Goal: Task Accomplishment & Management: Use online tool/utility

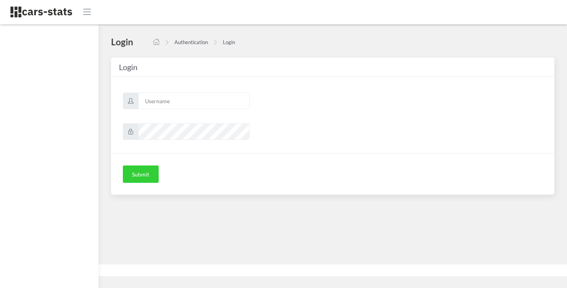
scroll to position [6, 6]
type input "skoda"
click at [140, 173] on button "Submit" at bounding box center [141, 173] width 36 height 17
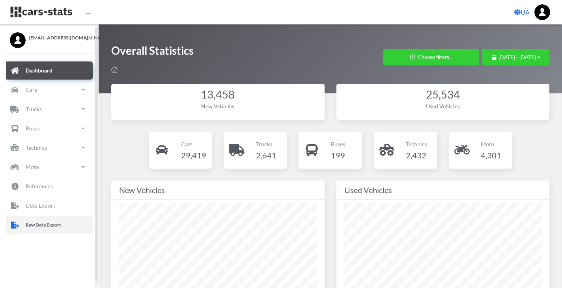
click at [48, 223] on p "Raw Data Export" at bounding box center [43, 225] width 35 height 9
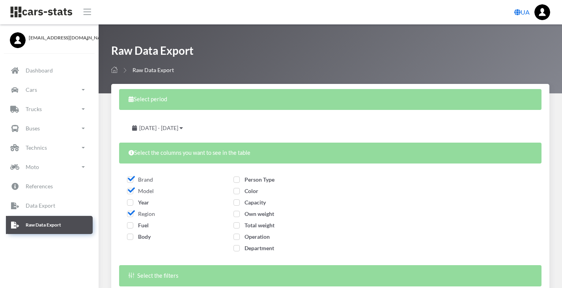
select select
click at [130, 204] on span "Year" at bounding box center [138, 202] width 22 height 7
checkbox input "true"
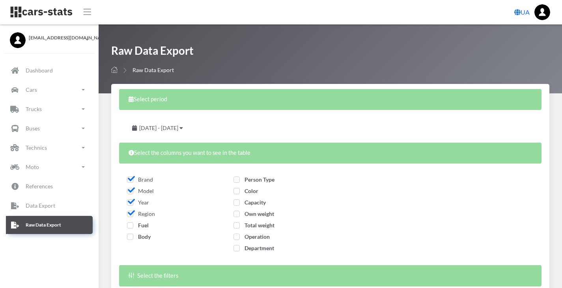
click at [131, 223] on span "Fuel" at bounding box center [138, 225] width 22 height 7
checkbox input "true"
click at [130, 239] on span "Body" at bounding box center [139, 236] width 24 height 7
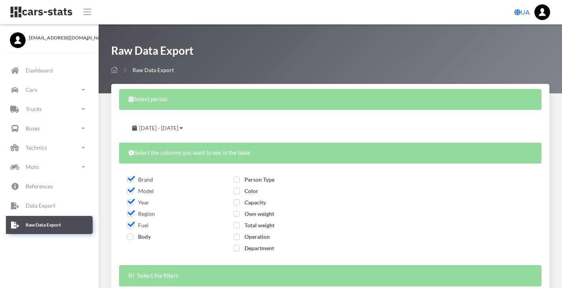
checkbox input "true"
click at [241, 183] on label "Person Type" at bounding box center [253, 179] width 41 height 8
checkbox input "true"
click at [238, 192] on span "Color" at bounding box center [245, 191] width 25 height 7
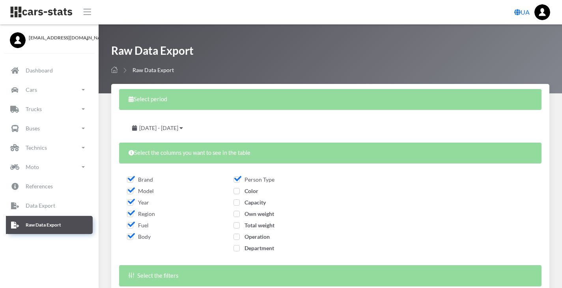
checkbox input "true"
click at [237, 204] on span "Capacity" at bounding box center [249, 202] width 32 height 7
checkbox input "true"
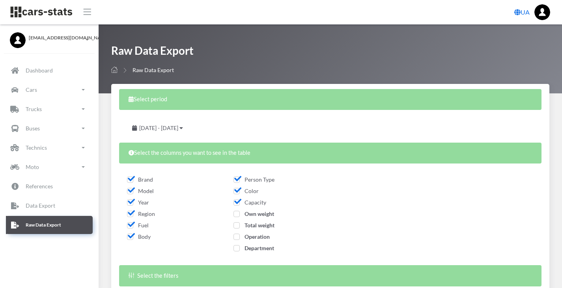
click at [238, 212] on span "Own weight" at bounding box center [253, 213] width 41 height 7
checkbox input "true"
click at [238, 224] on span "Total weight" at bounding box center [253, 225] width 41 height 7
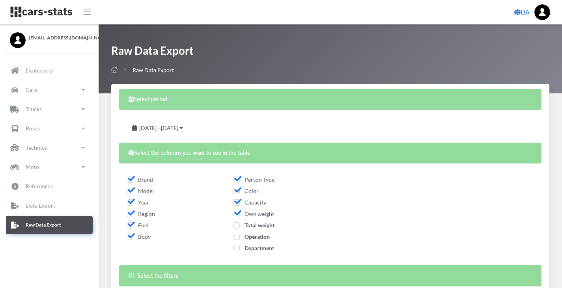
checkbox input "true"
click at [238, 237] on span "Operation" at bounding box center [251, 236] width 36 height 7
checkbox input "true"
click at [238, 248] on span "Department" at bounding box center [253, 248] width 41 height 7
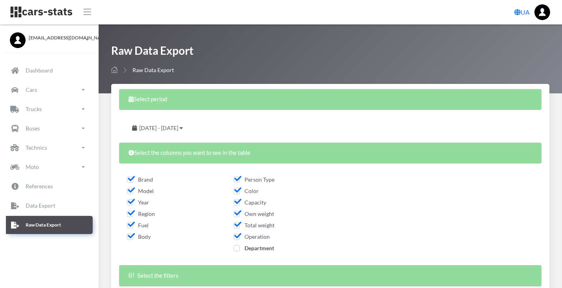
checkbox input "true"
click at [178, 128] on span "August 19, 2025 - September 18, 2025" at bounding box center [158, 128] width 39 height 7
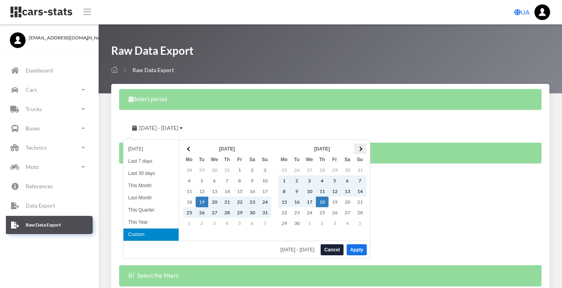
click at [363, 152] on th at bounding box center [359, 148] width 13 height 11
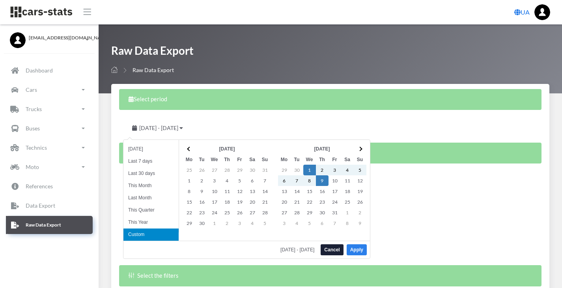
click at [353, 248] on button "Apply" at bounding box center [356, 249] width 20 height 11
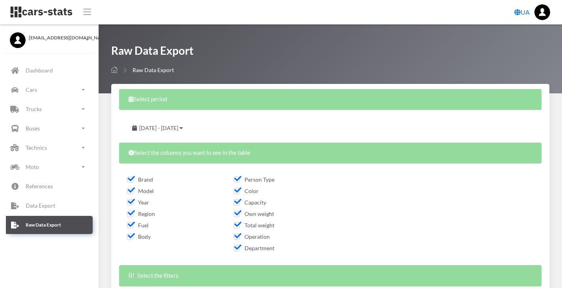
scroll to position [134, 0]
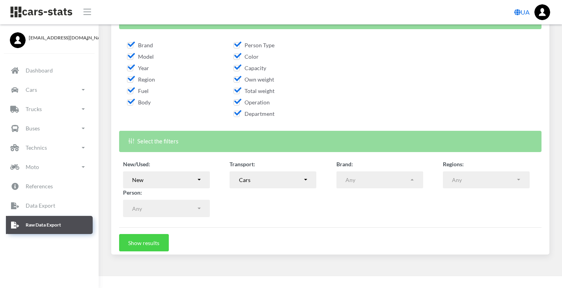
click at [146, 244] on button "Show results" at bounding box center [144, 242] width 50 height 17
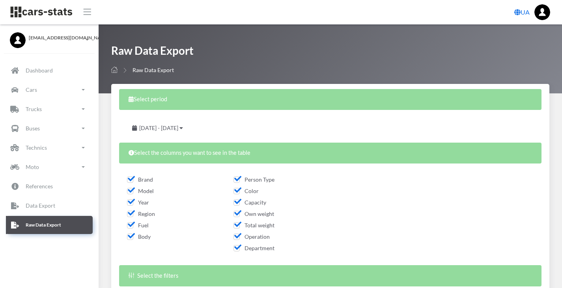
select select
select select "50"
select select
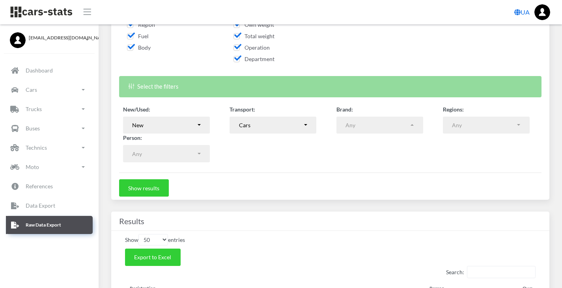
scroll to position [190, 0]
click at [150, 255] on span "Export to Excel" at bounding box center [152, 256] width 37 height 7
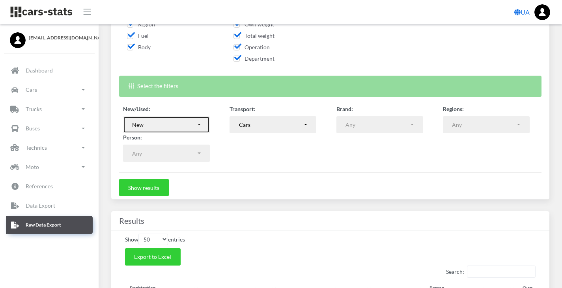
click at [204, 128] on button "New" at bounding box center [166, 124] width 87 height 17
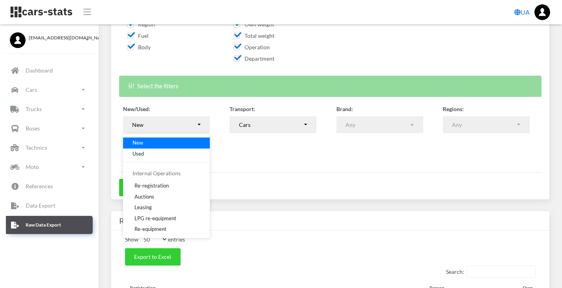
click at [247, 141] on div "New/Used: New Used Re-registration Auctions Leasing LPG re-equipment Re-equipme…" at bounding box center [330, 134] width 426 height 58
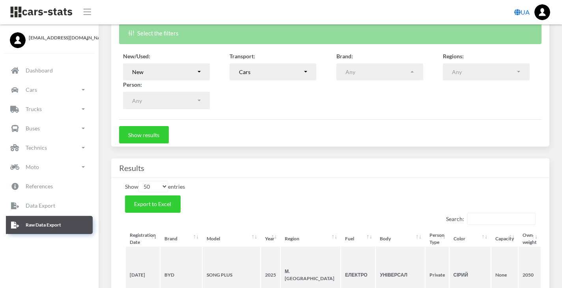
scroll to position [242, 0]
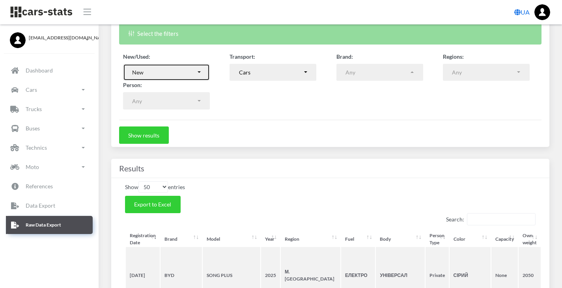
click at [197, 72] on button "New" at bounding box center [166, 72] width 87 height 17
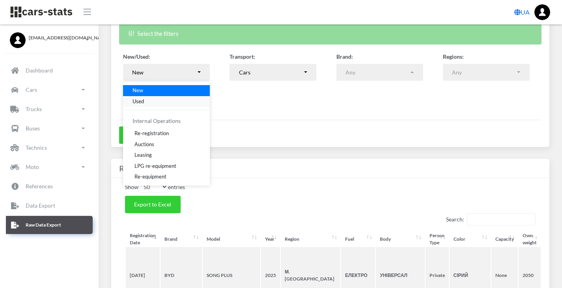
click at [155, 99] on link "Used" at bounding box center [166, 101] width 87 height 11
select select "used-import"
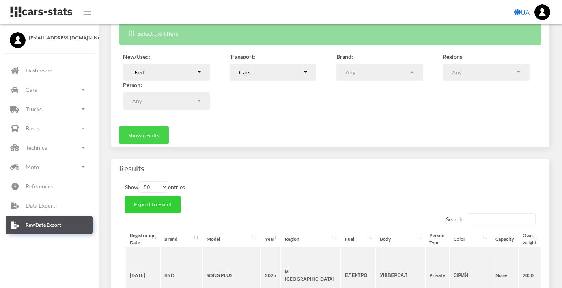
click at [154, 142] on button "Show results" at bounding box center [144, 134] width 50 height 17
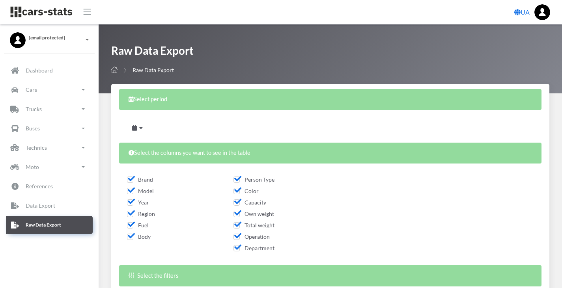
select select
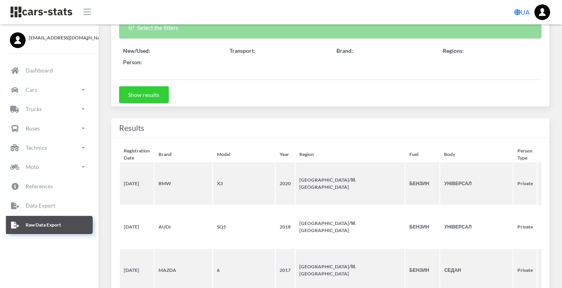
scroll to position [248, 0]
select select "50"
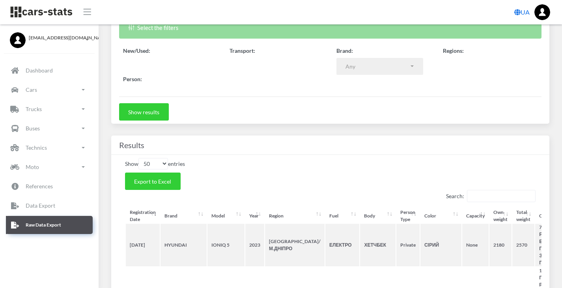
scroll to position [6, 6]
select select
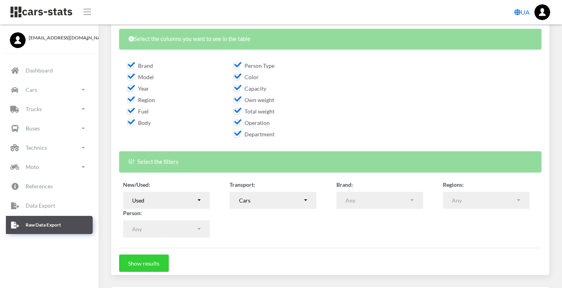
scroll to position [114, 0]
click at [192, 199] on div "Used" at bounding box center [164, 200] width 64 height 8
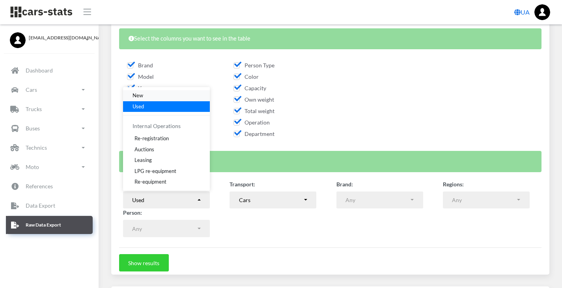
click at [154, 95] on link "New" at bounding box center [166, 95] width 87 height 11
select select "new"
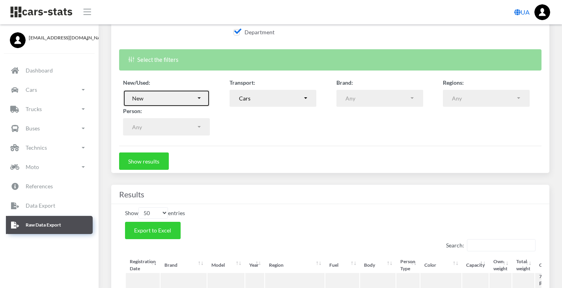
scroll to position [217, 0]
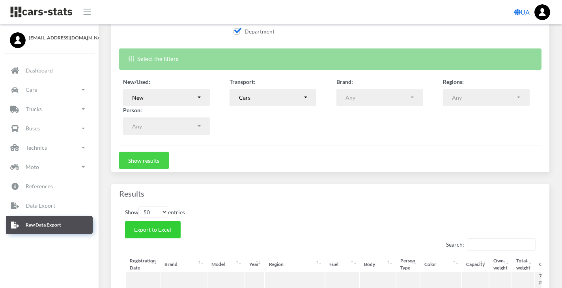
click at [147, 162] on button "Show results" at bounding box center [144, 160] width 50 height 17
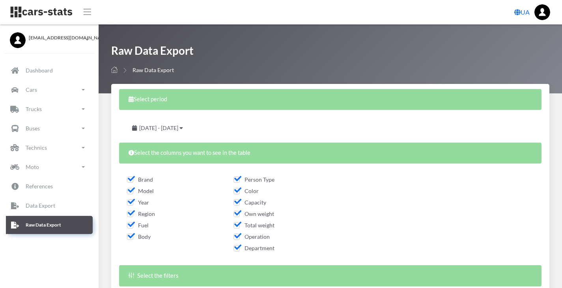
select select
select select "50"
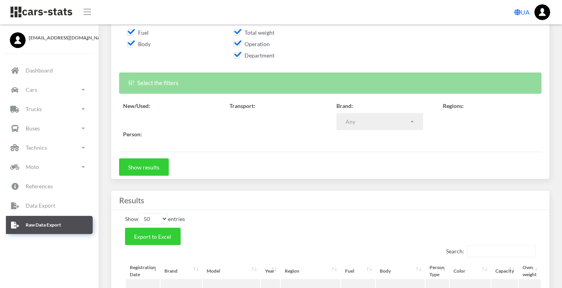
scroll to position [6, 6]
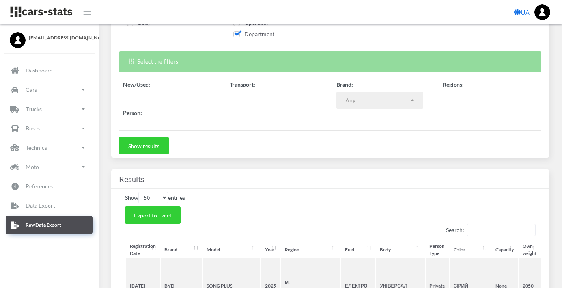
select select
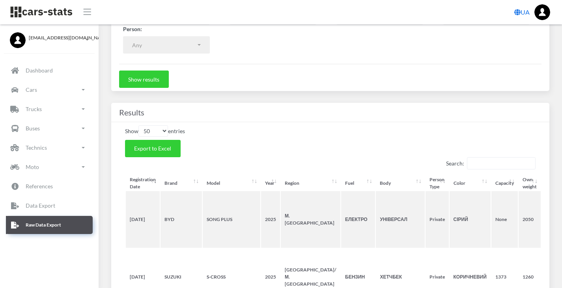
scroll to position [298, 0]
